Goal: Information Seeking & Learning: Check status

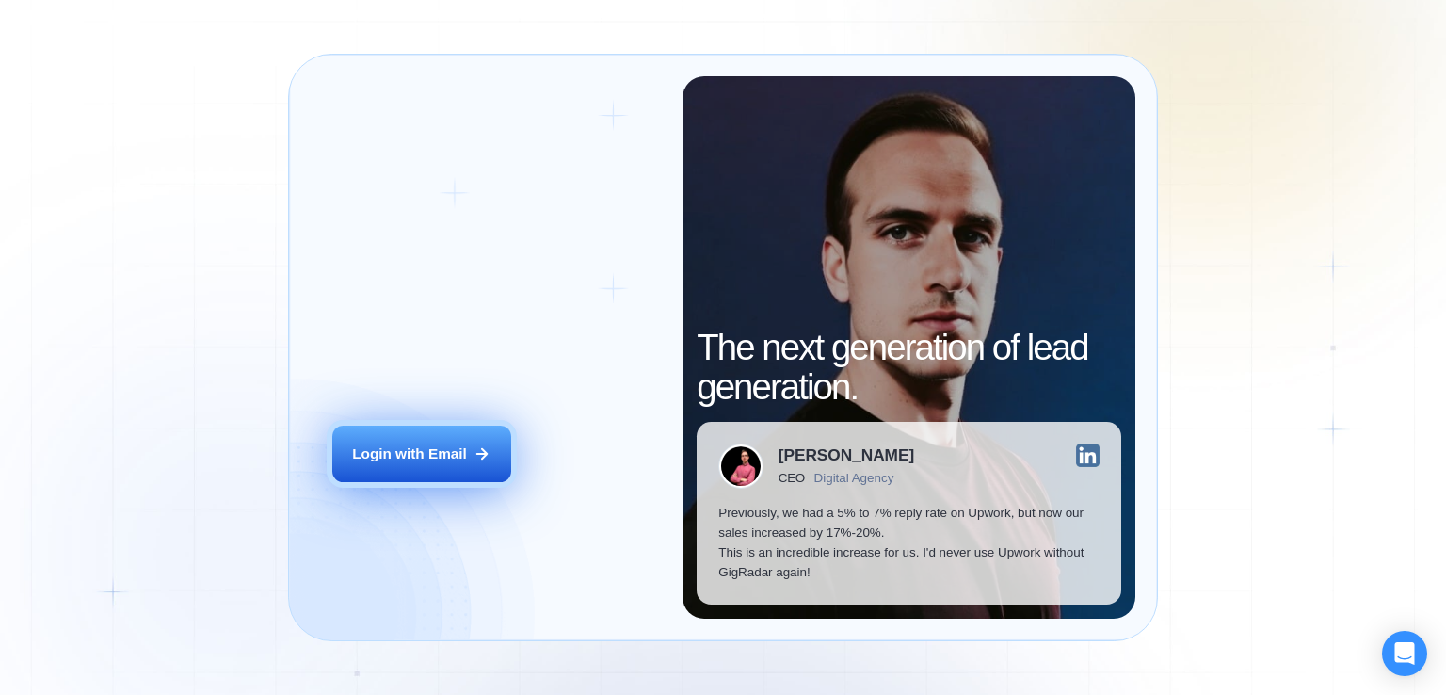
click at [471, 449] on button "Login with Email" at bounding box center [421, 454] width 179 height 56
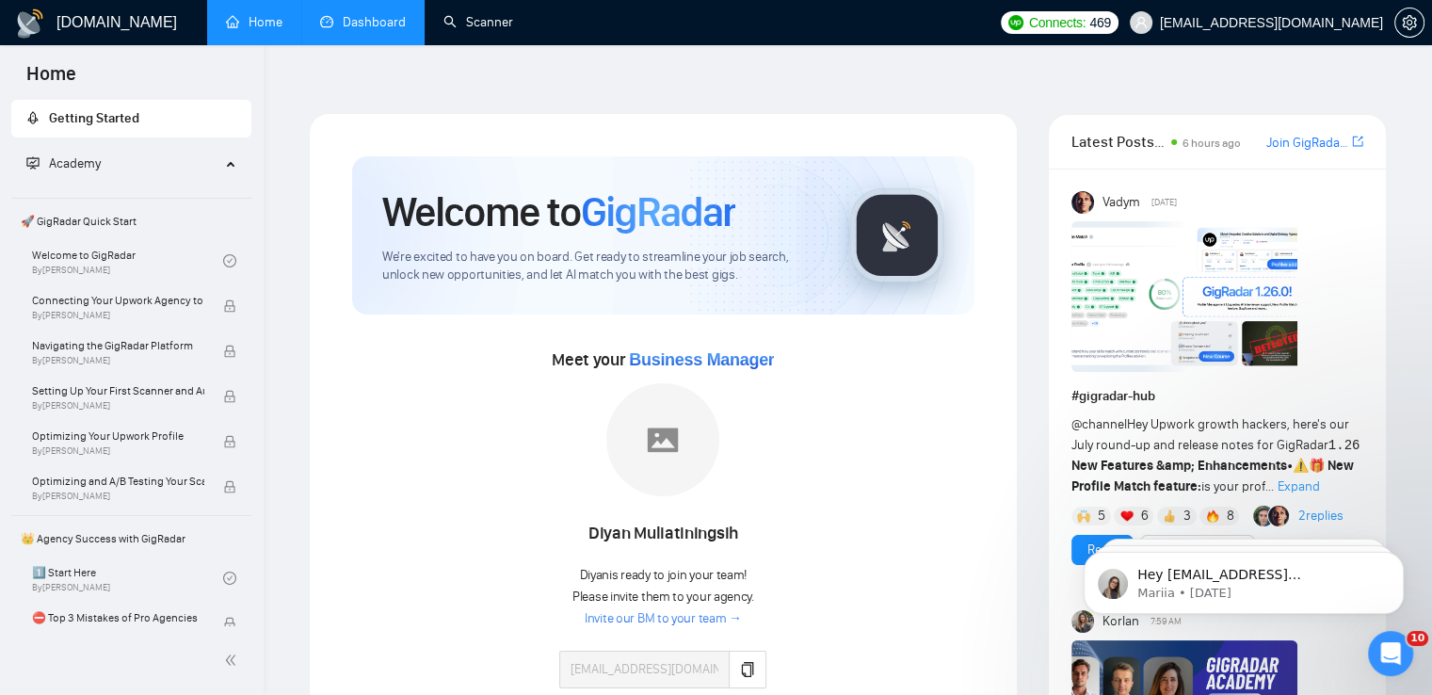
click at [391, 18] on link "Dashboard" at bounding box center [363, 22] width 86 height 16
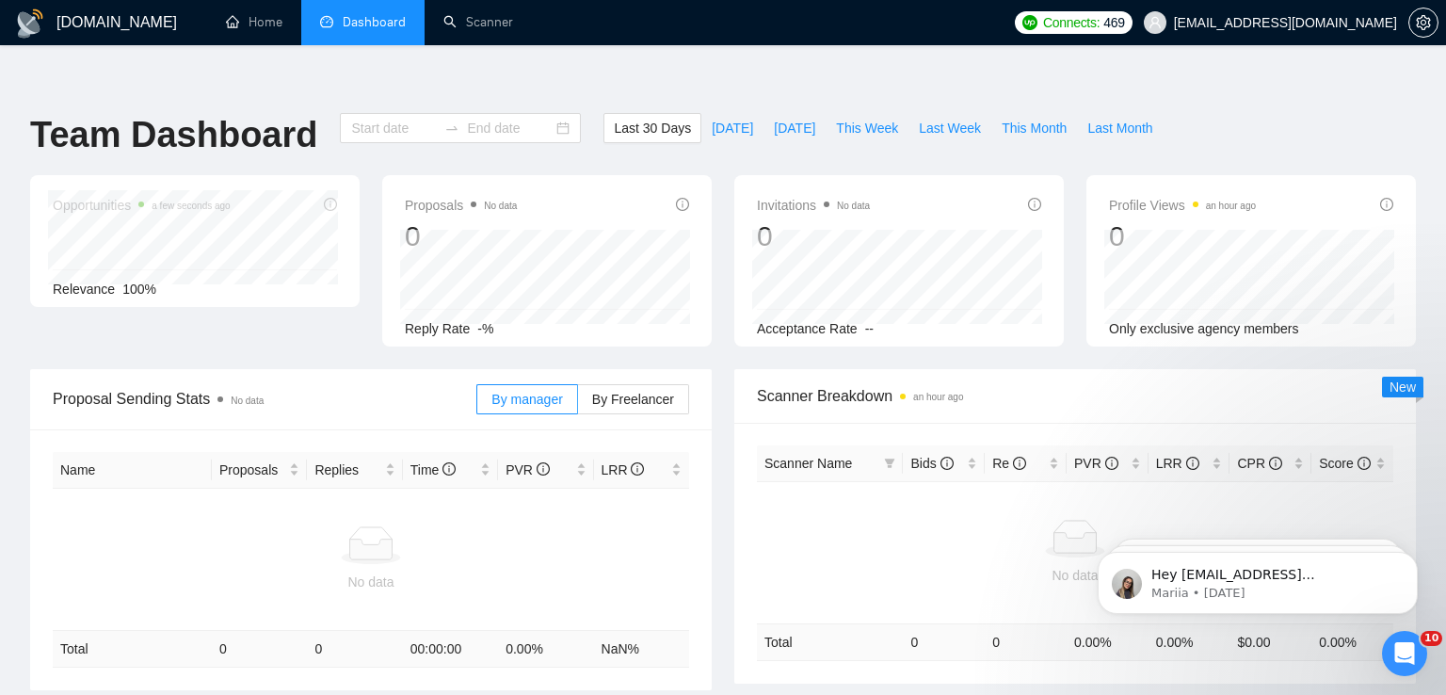
type input "2025-07-19"
type input "2025-08-18"
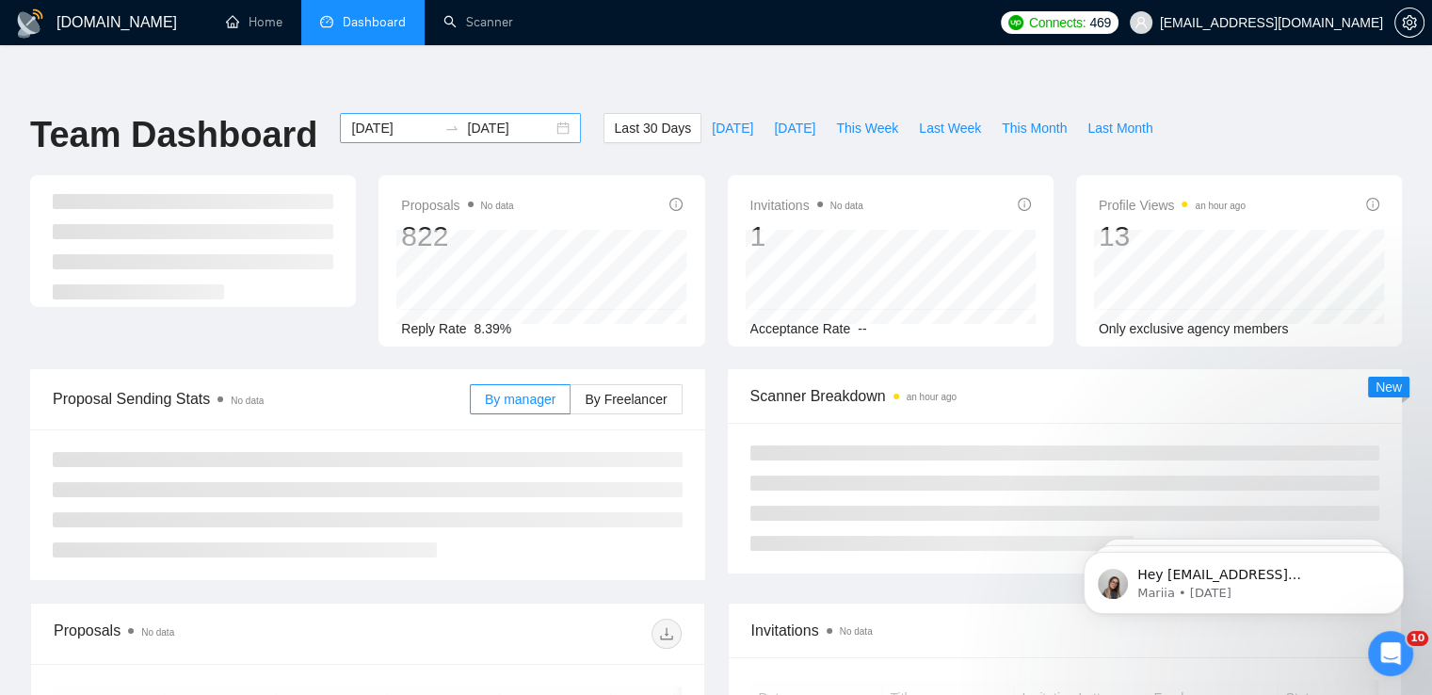
click at [548, 113] on div "2025-07-19 2025-08-18" at bounding box center [460, 128] width 241 height 30
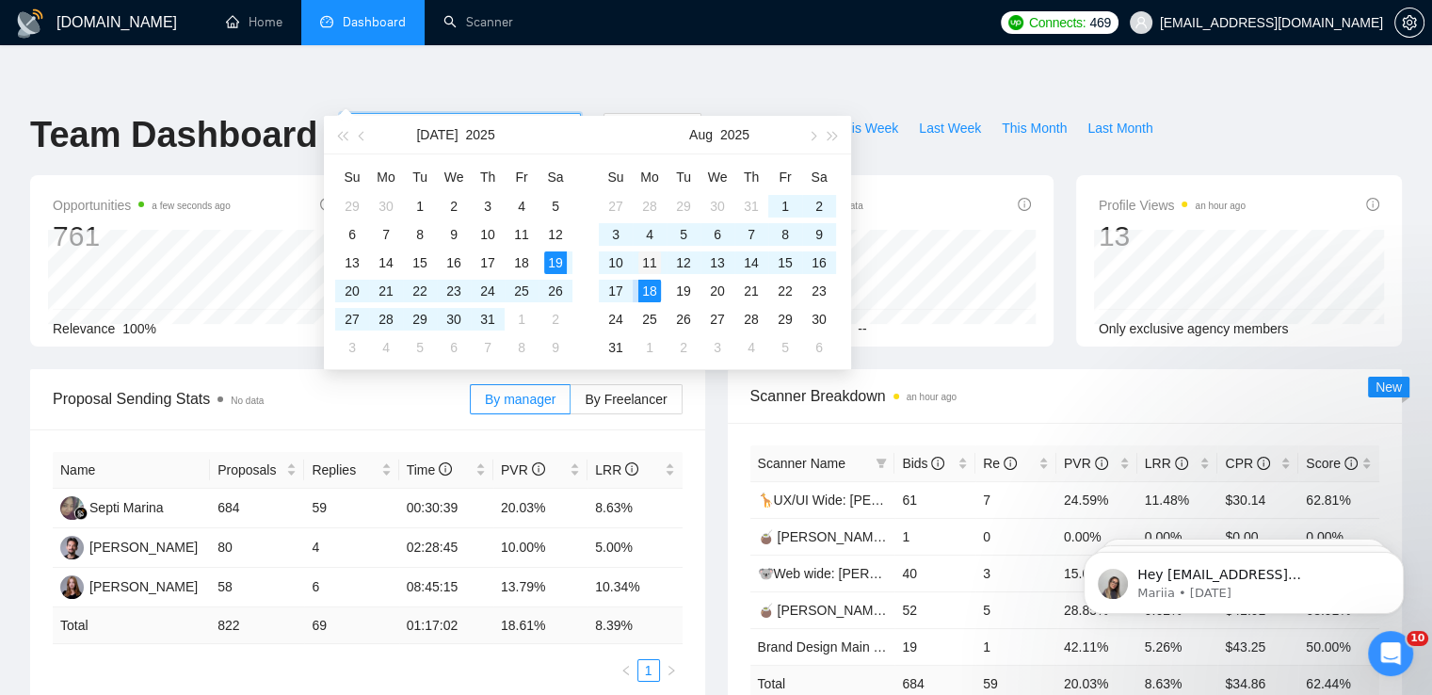
type input "2025-08-11"
click at [651, 261] on div "11" at bounding box center [649, 262] width 23 height 23
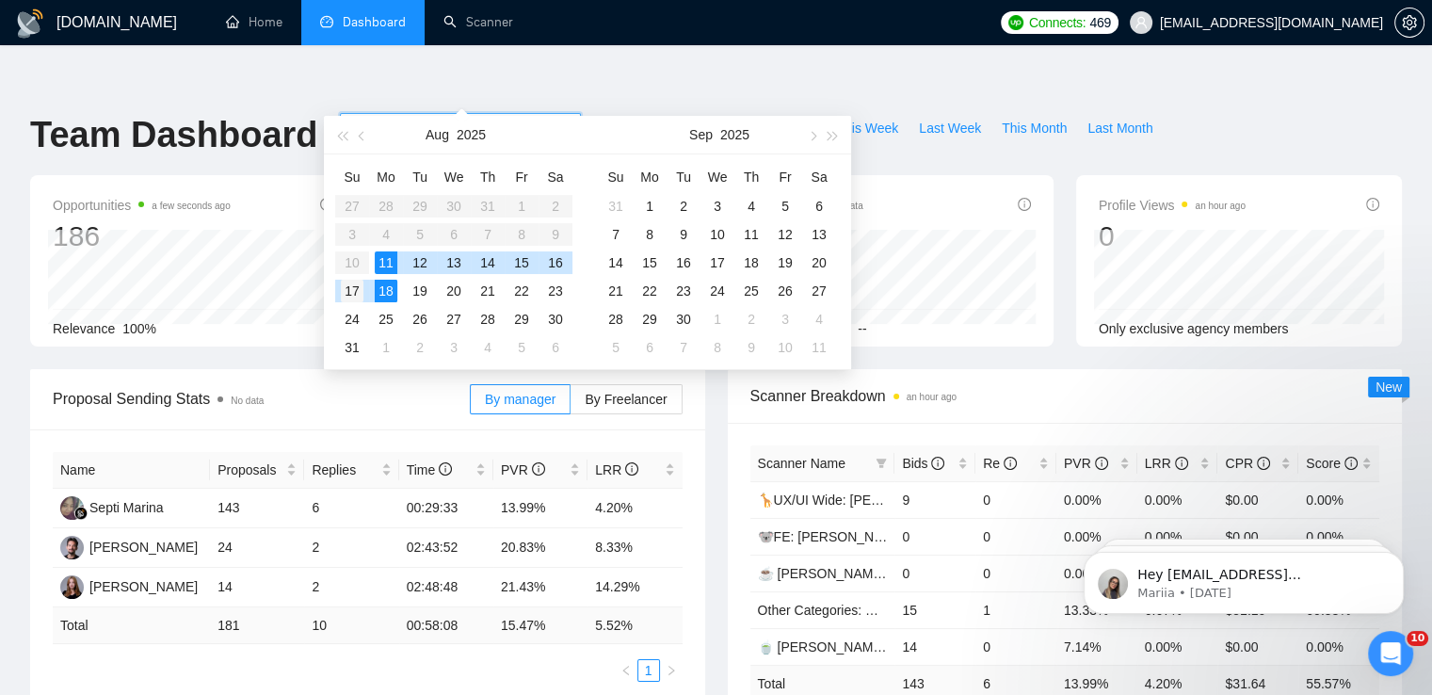
type input "2025-08-17"
click at [357, 289] on div "17" at bounding box center [352, 291] width 23 height 23
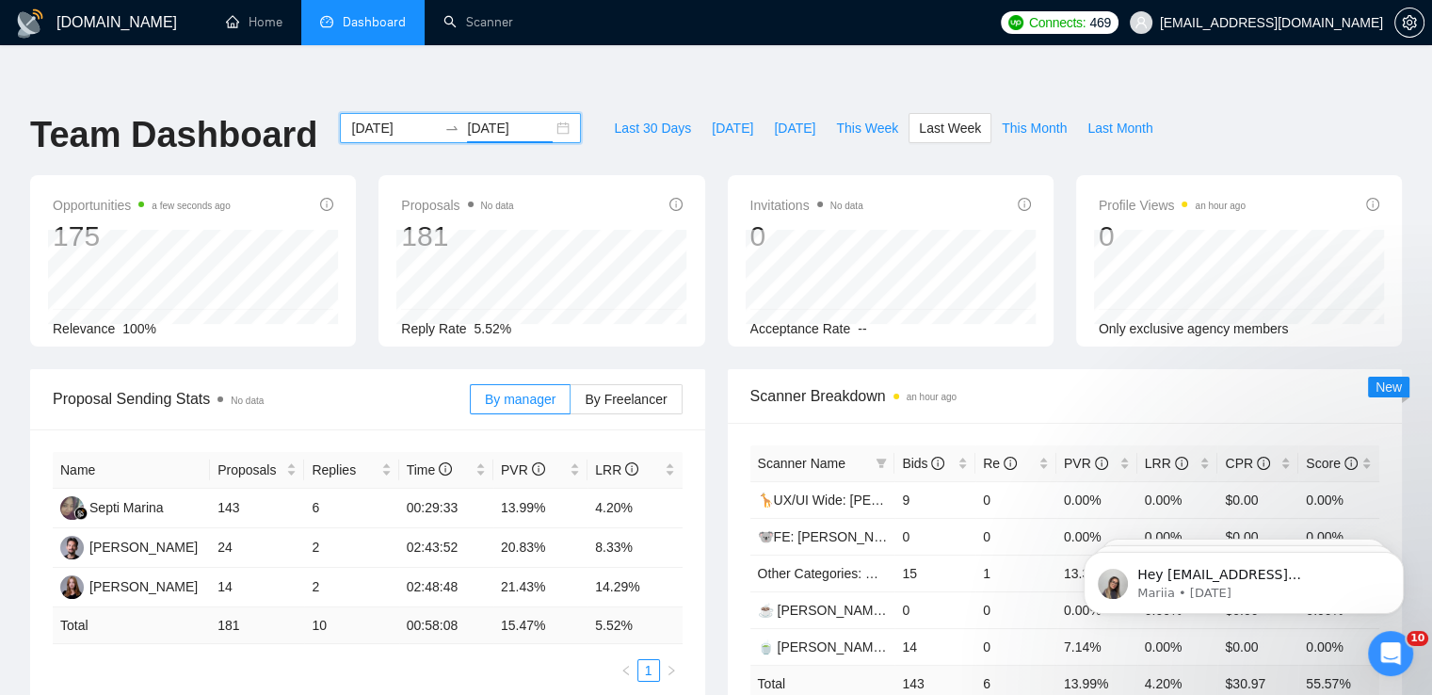
click at [362, 646] on div "Name Proposals Replies Time PVR LRR Septi Marina 143 6 00:29:33 13.99% 4.20% Ro…" at bounding box center [367, 566] width 675 height 275
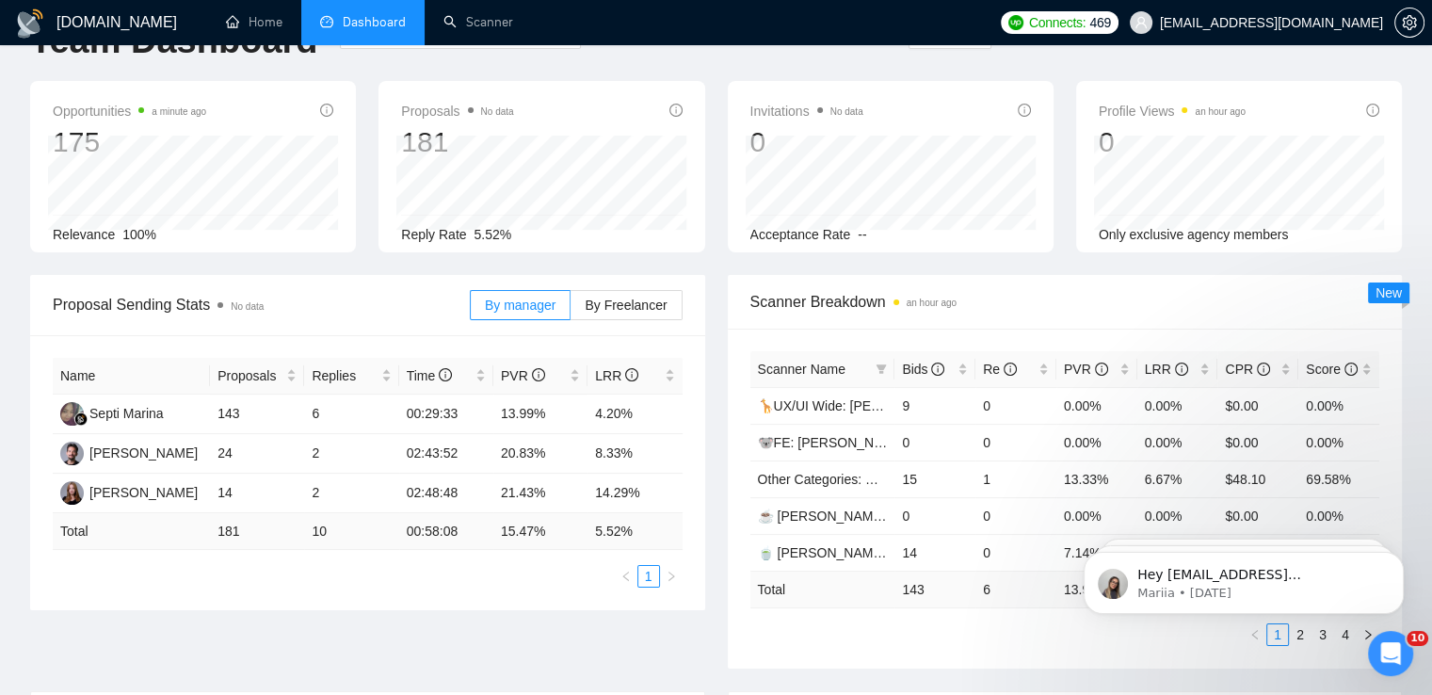
click at [428, 580] on div "Proposal Sending Stats No data By manager By Freelancer Name Proposals Replies …" at bounding box center [716, 483] width 1395 height 416
click at [503, 556] on div "Name Proposals Replies Time PVR LRR Septi Marina 143 6 00:29:33 13.99% 4.20% Ro…" at bounding box center [367, 472] width 675 height 275
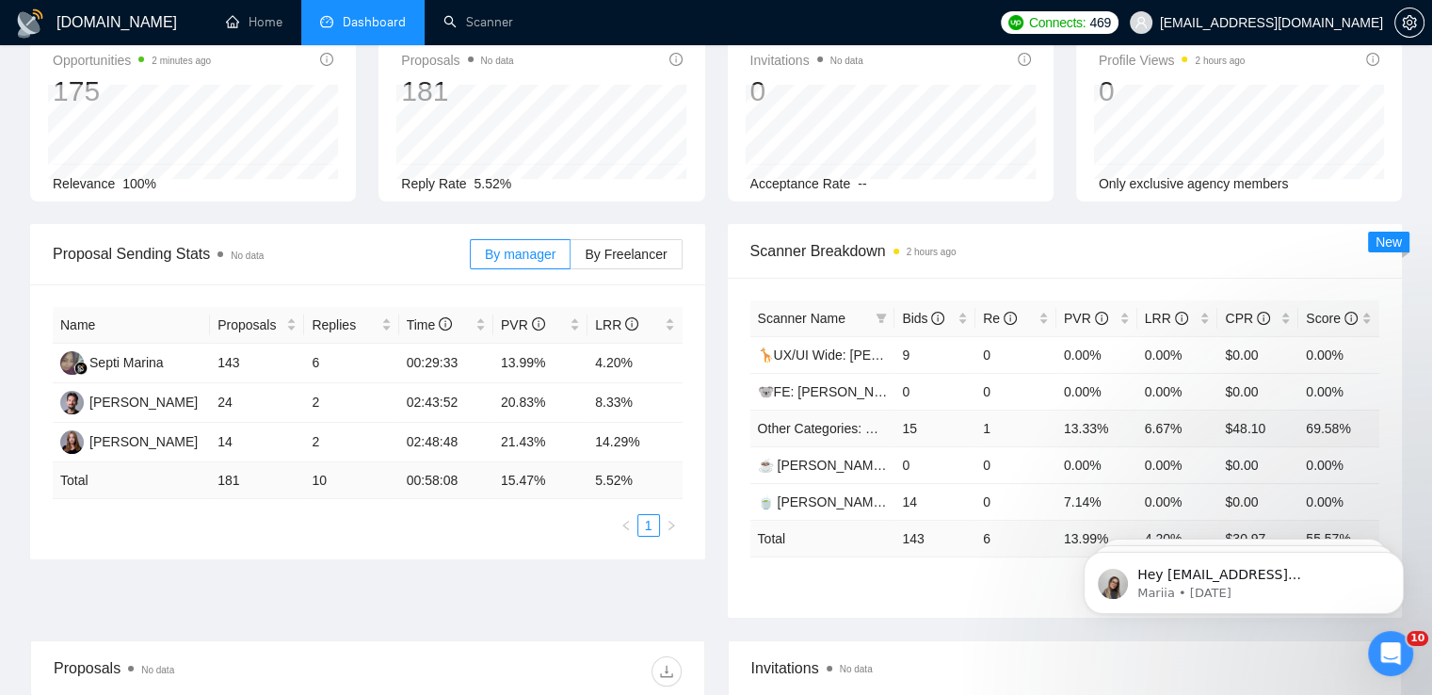
scroll to position [188, 0]
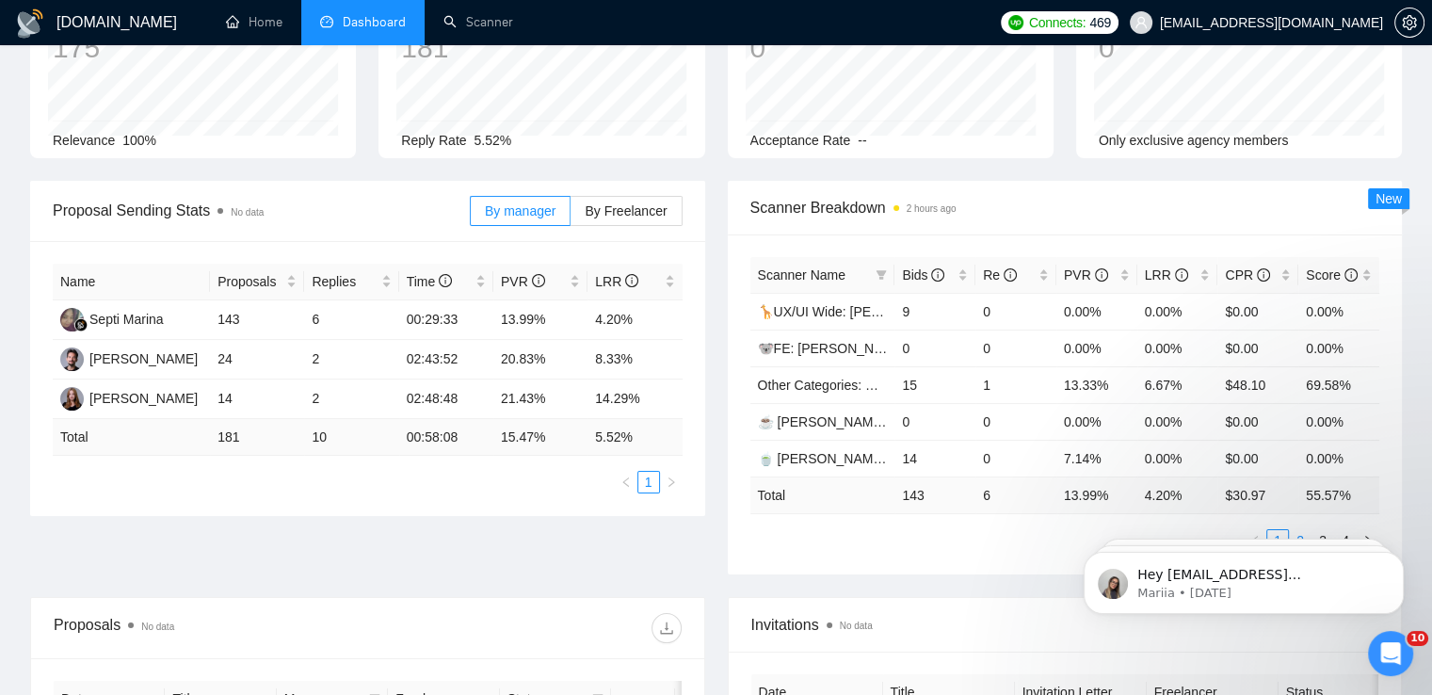
click at [1303, 530] on link "2" at bounding box center [1300, 540] width 21 height 21
click at [1315, 530] on link "3" at bounding box center [1323, 540] width 21 height 21
click at [1342, 530] on link "4" at bounding box center [1345, 540] width 21 height 21
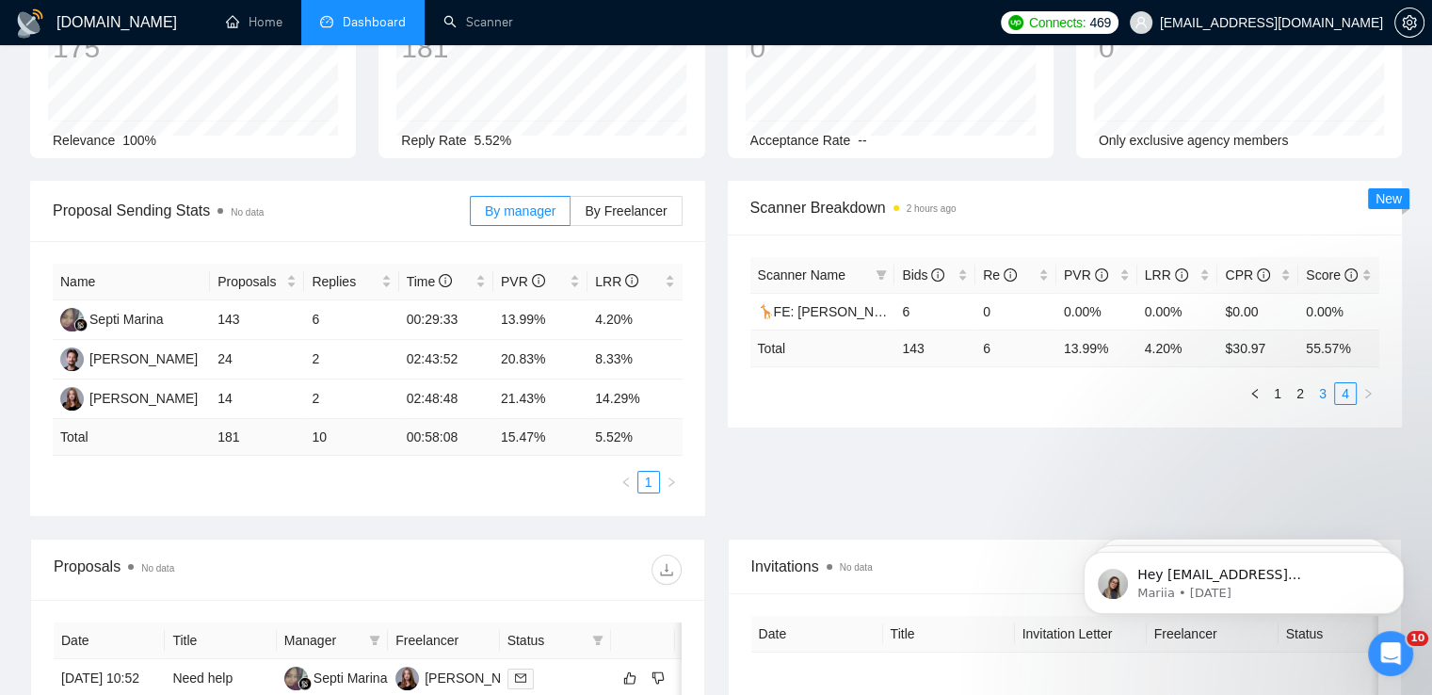
click at [1322, 383] on link "3" at bounding box center [1323, 393] width 21 height 21
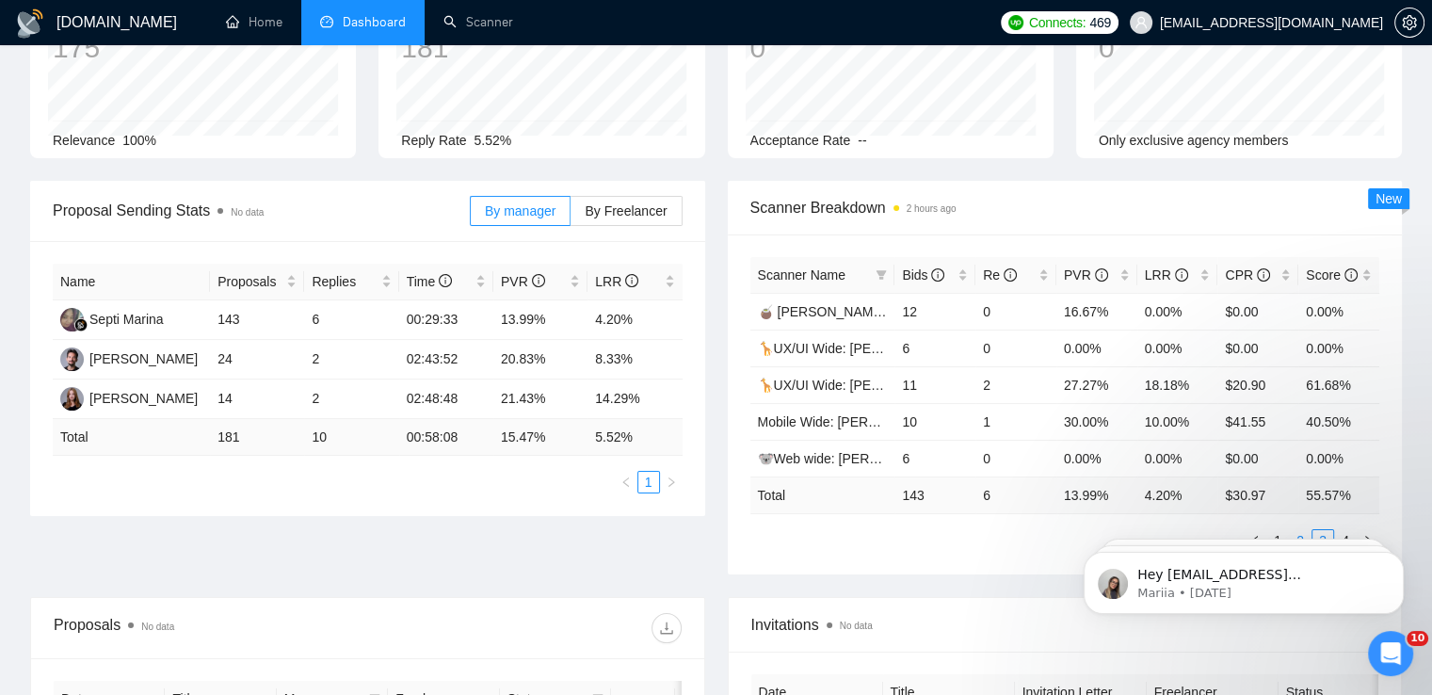
click at [1307, 530] on link "2" at bounding box center [1300, 540] width 21 height 21
click at [1275, 530] on link "1" at bounding box center [1277, 540] width 21 height 21
click at [948, 528] on div "Scanner Name Bids Re PVR LRR CPR Score 🦒UX/UI Wide: Vlad 03/07 old 9 0 0.00% 0.…" at bounding box center [1065, 404] width 675 height 340
click at [1300, 530] on link "2" at bounding box center [1300, 540] width 21 height 21
click at [1322, 530] on link "3" at bounding box center [1323, 540] width 21 height 21
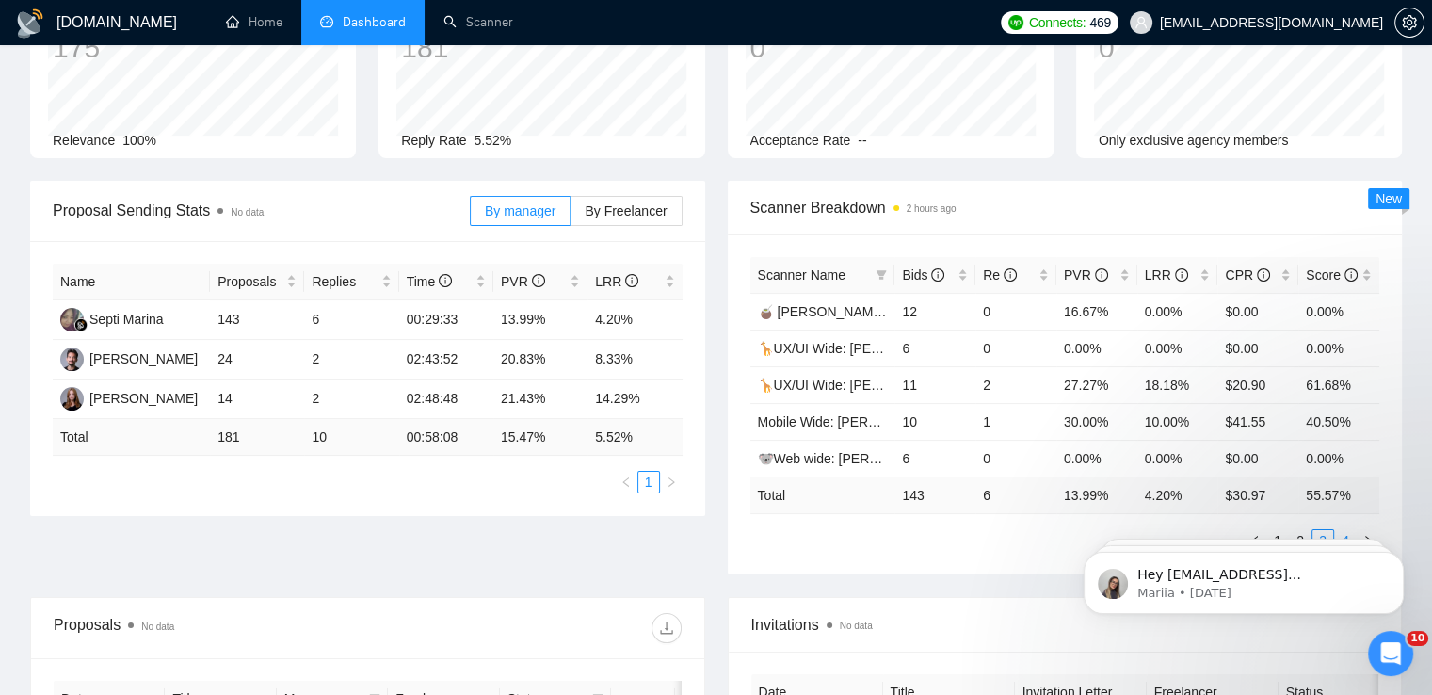
click at [1341, 530] on link "4" at bounding box center [1345, 540] width 21 height 21
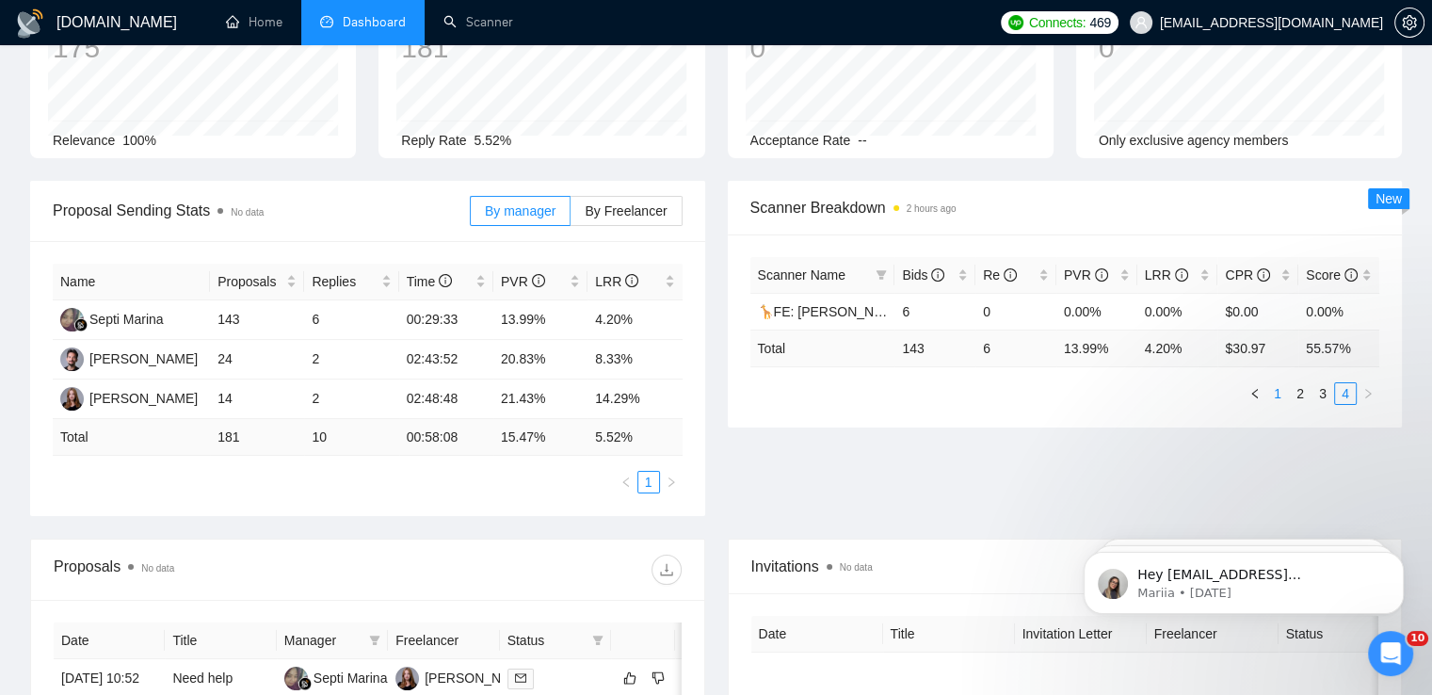
click at [1277, 383] on link "1" at bounding box center [1277, 393] width 21 height 21
